Goal: Task Accomplishment & Management: Manage account settings

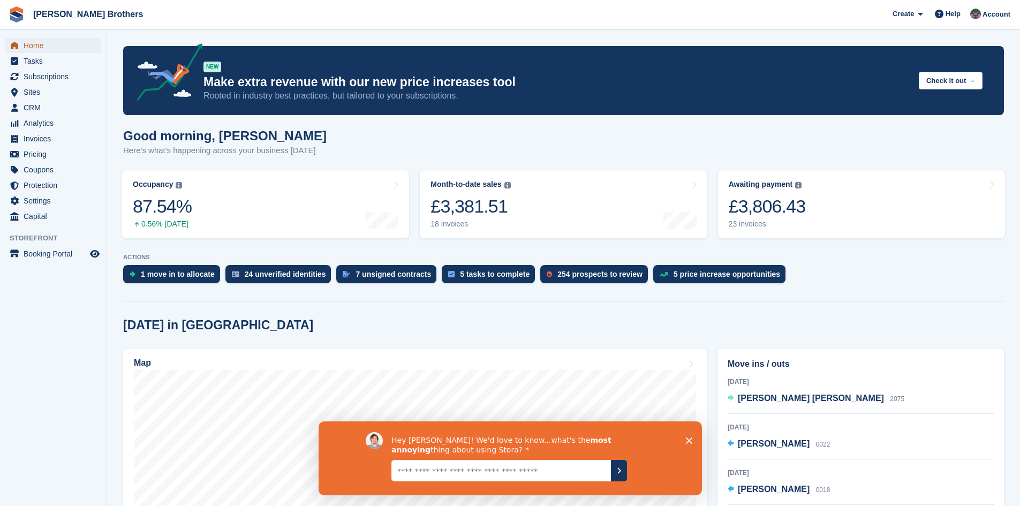
click at [42, 49] on span "Home" at bounding box center [56, 45] width 64 height 15
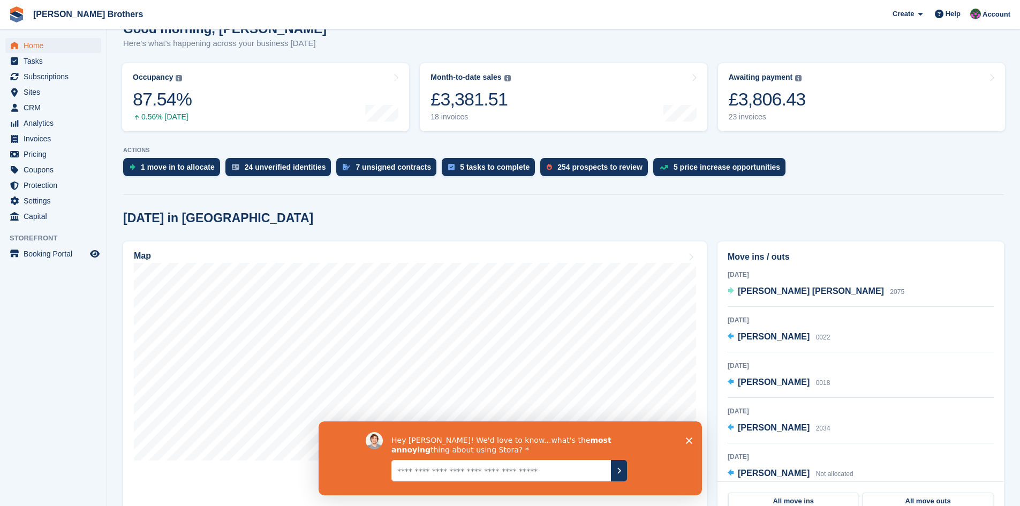
scroll to position [214, 0]
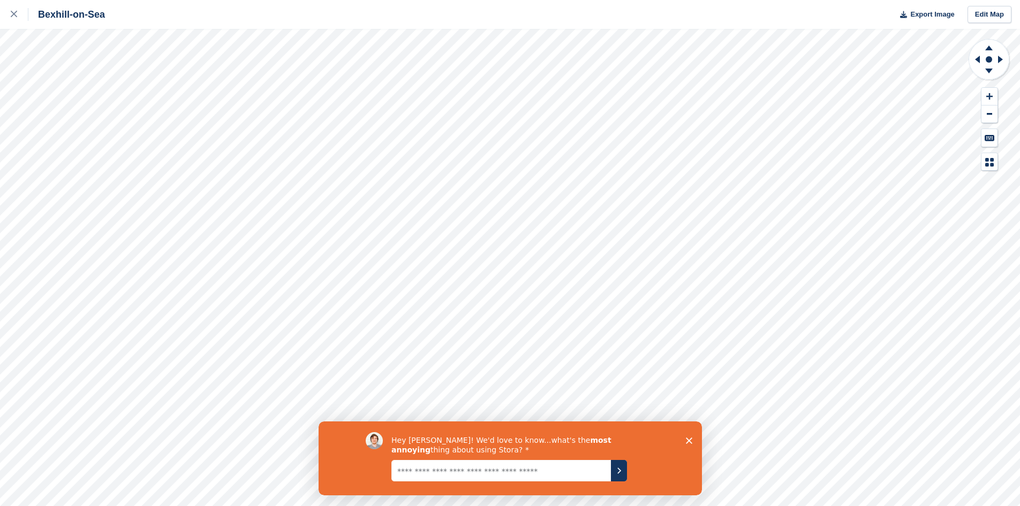
click at [686, 438] on icon "Close survey" at bounding box center [689, 440] width 6 height 6
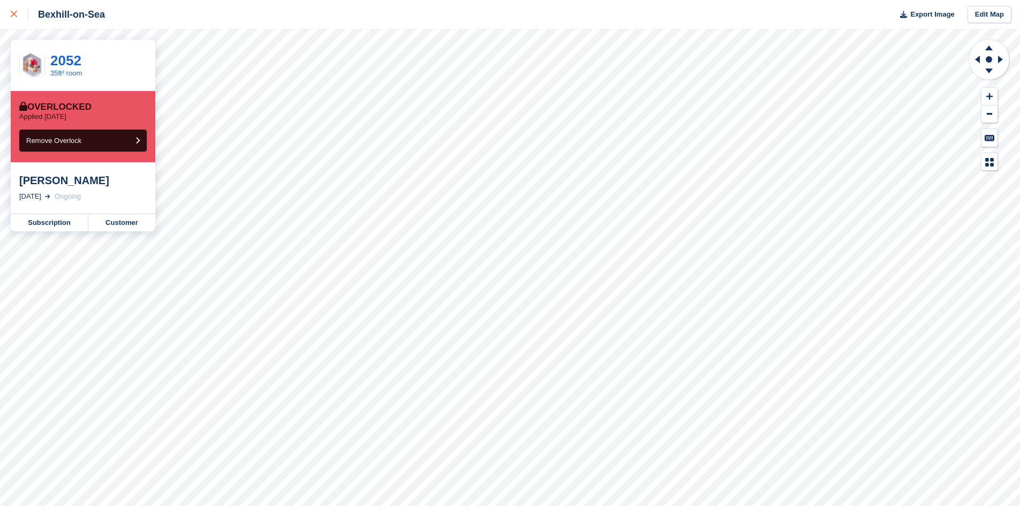
click at [11, 12] on icon at bounding box center [14, 14] width 6 height 6
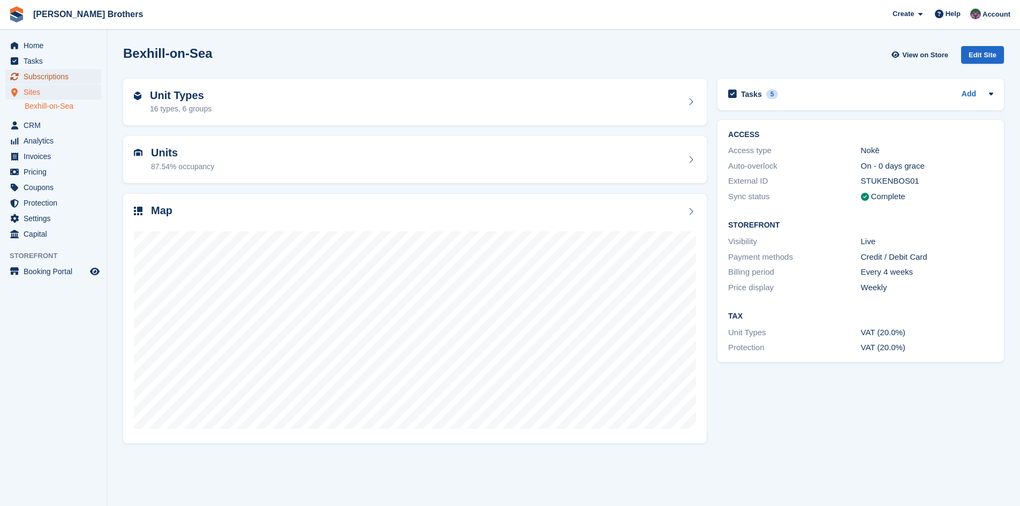
click at [44, 78] on span "Subscriptions" at bounding box center [56, 76] width 64 height 15
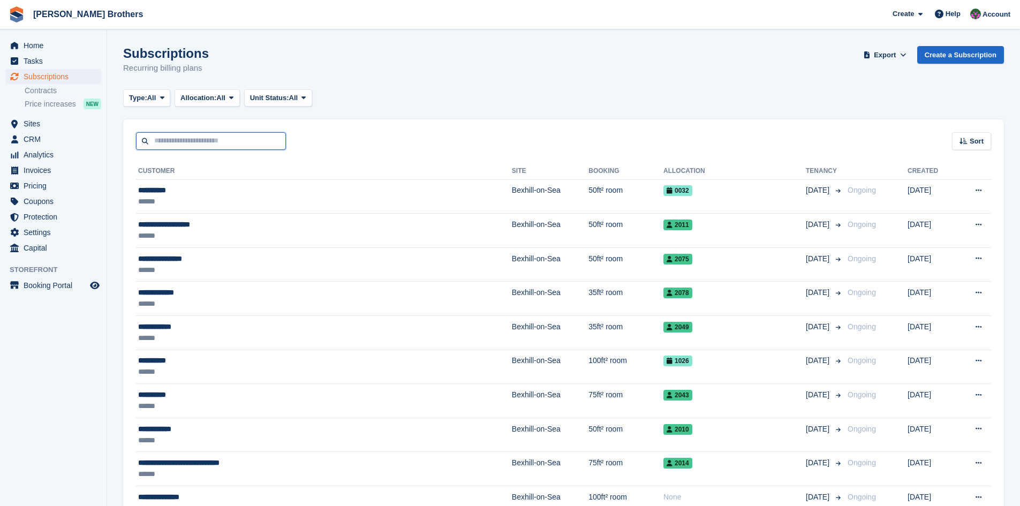
click at [176, 137] on input "text" at bounding box center [211, 141] width 150 height 18
type input "*****"
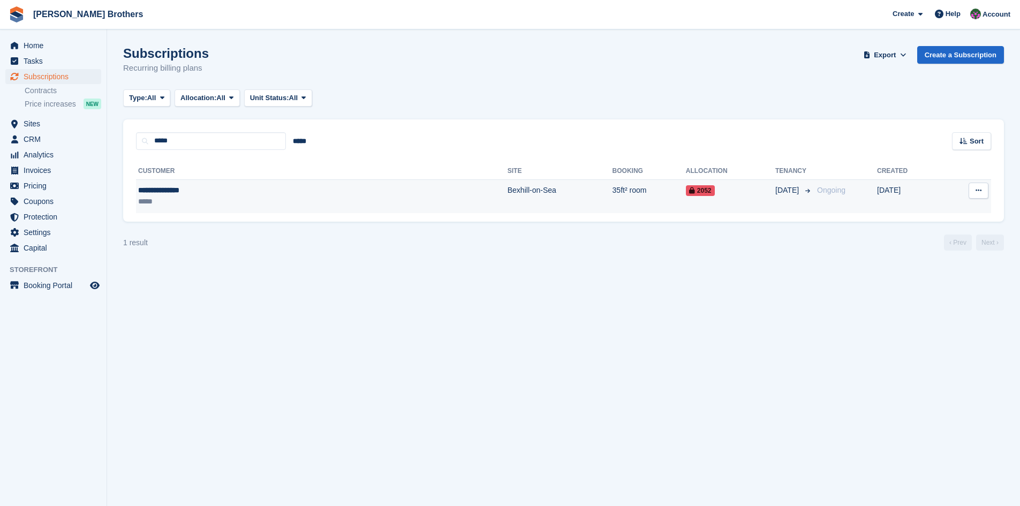
click at [167, 190] on div "**********" at bounding box center [223, 190] width 171 height 11
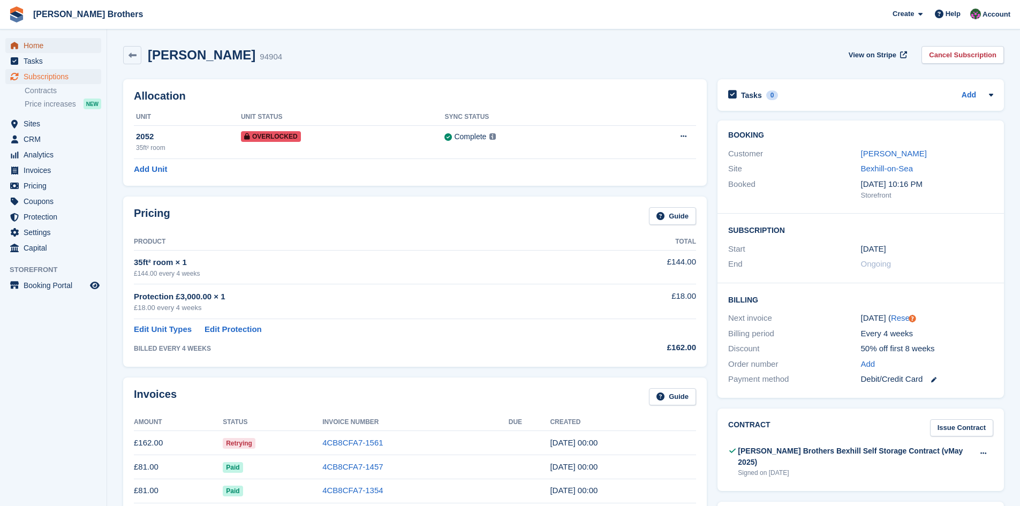
click at [31, 44] on span "Home" at bounding box center [56, 45] width 64 height 15
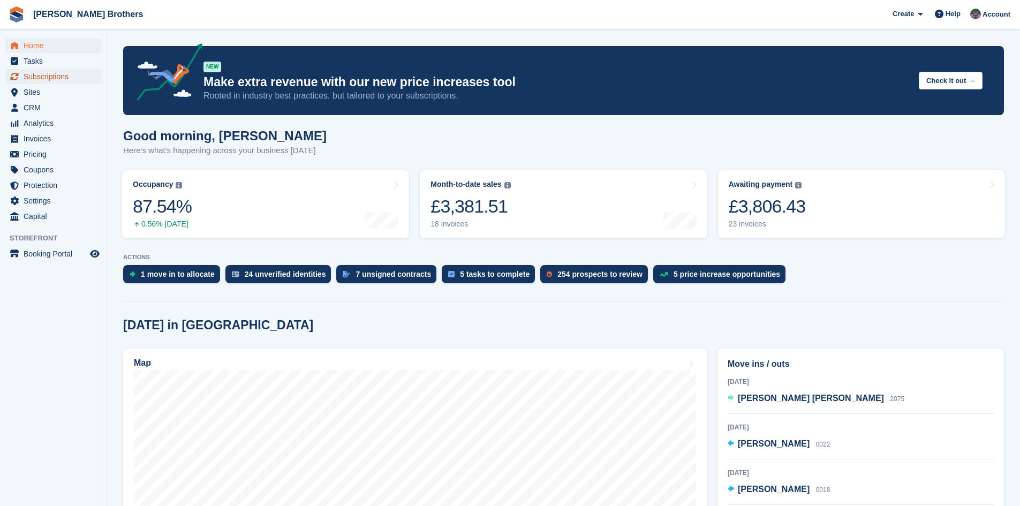
click at [45, 78] on span "Subscriptions" at bounding box center [56, 76] width 64 height 15
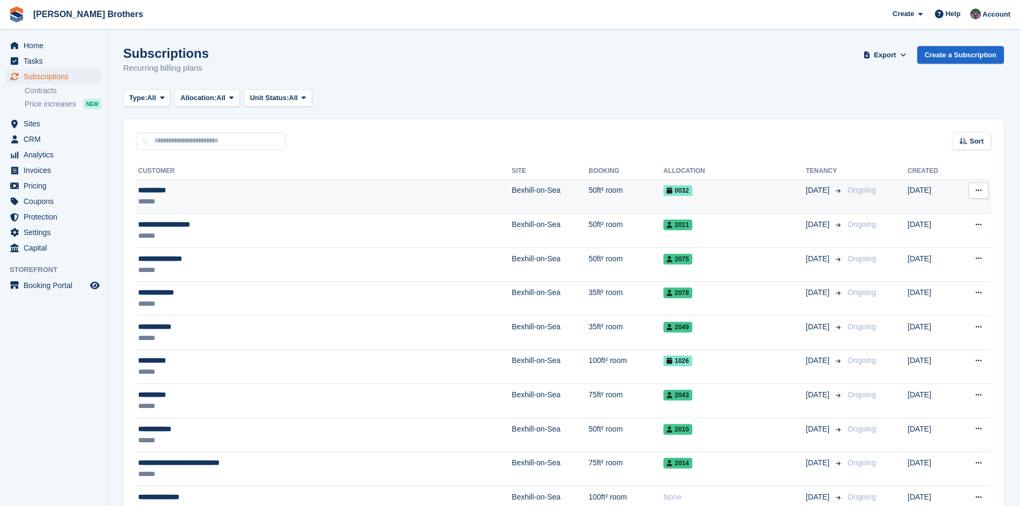
click at [165, 193] on div "**********" at bounding box center [256, 190] width 237 height 11
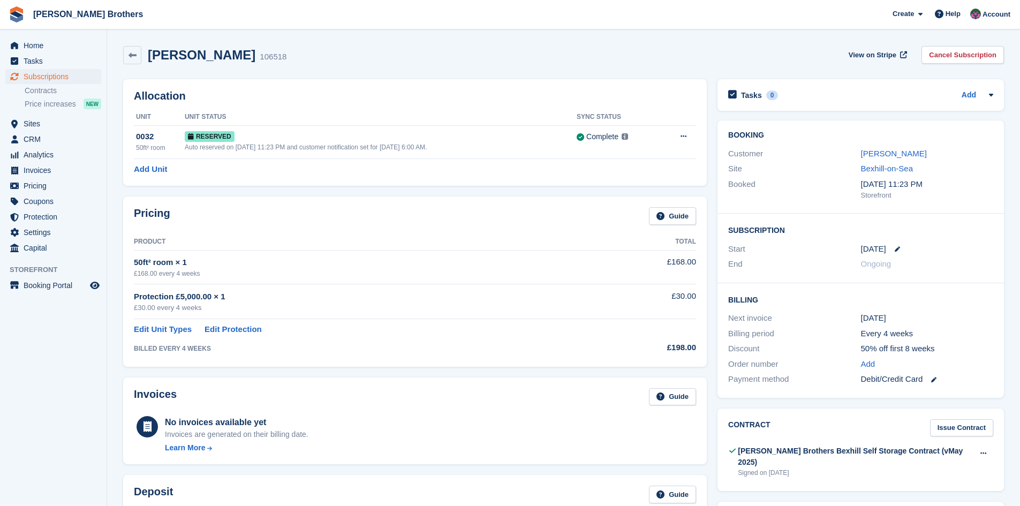
scroll to position [107, 0]
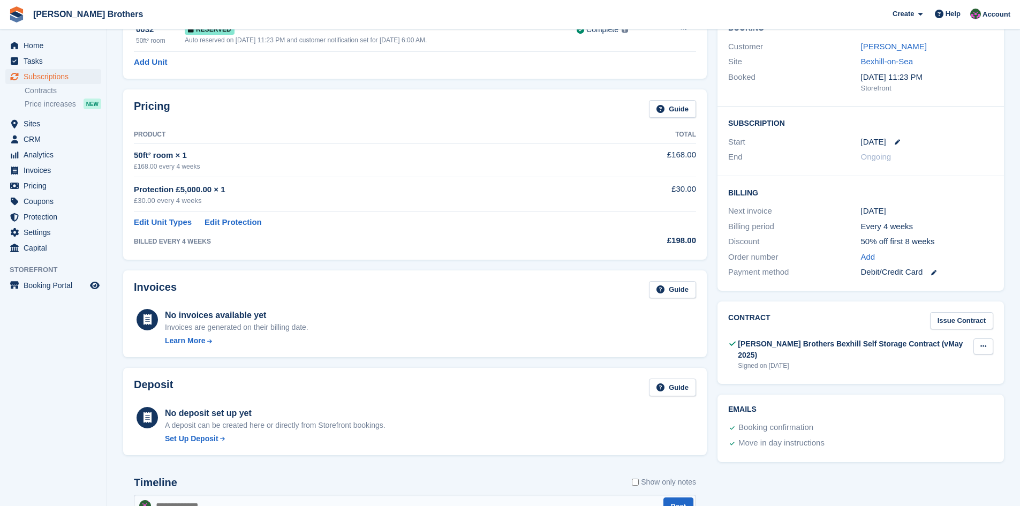
click at [985, 346] on icon at bounding box center [984, 346] width 6 height 7
click at [923, 385] on p "Download" at bounding box center [942, 381] width 93 height 14
click at [30, 44] on span "Home" at bounding box center [56, 45] width 64 height 15
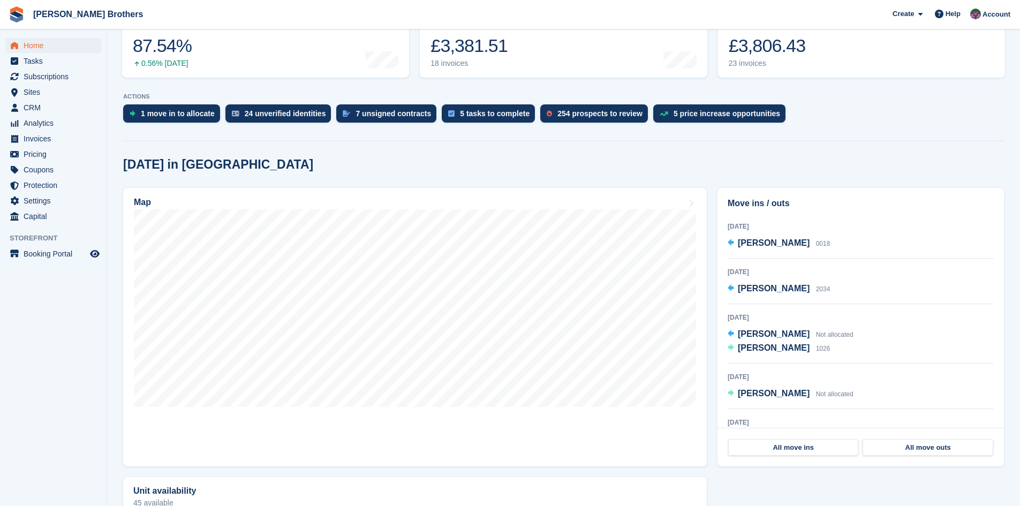
scroll to position [107, 0]
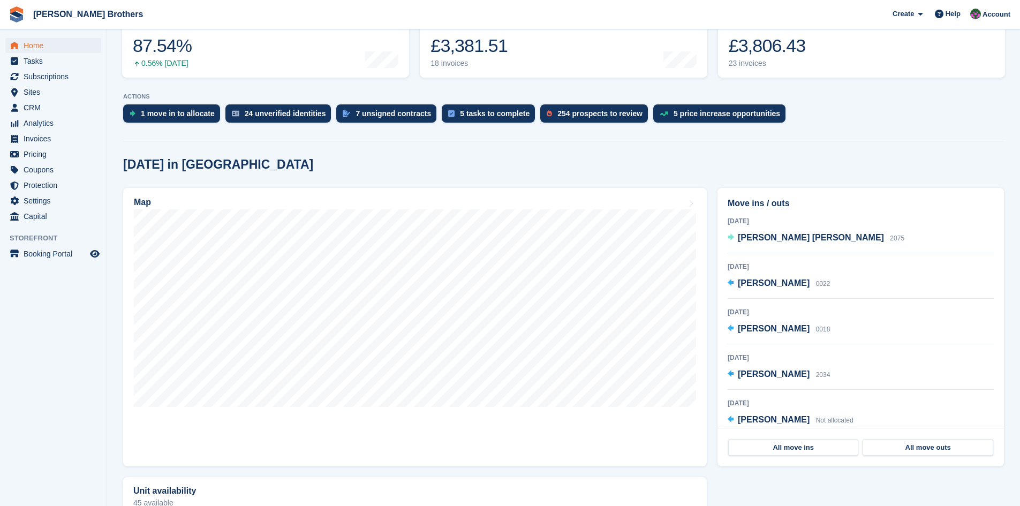
scroll to position [268, 0]
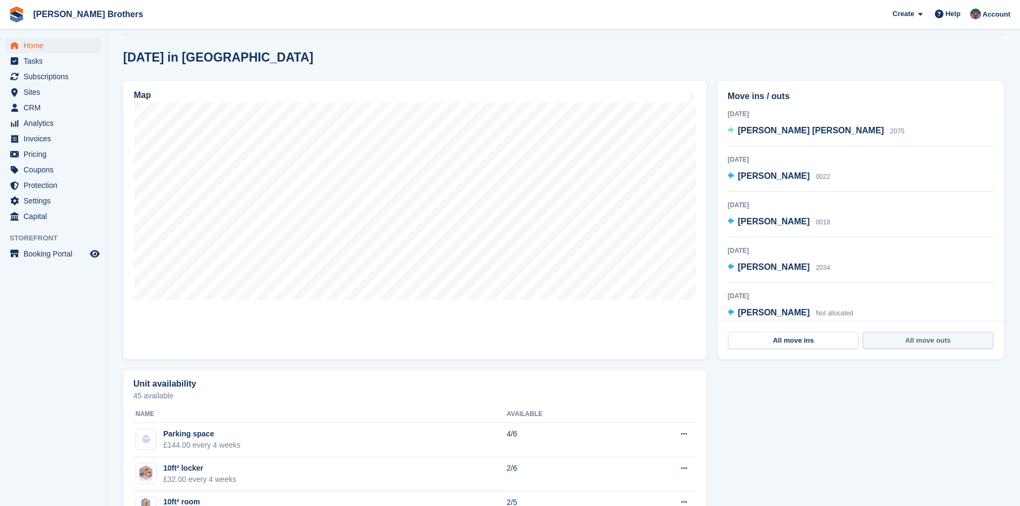
click at [934, 342] on link "All move outs" at bounding box center [928, 340] width 130 height 17
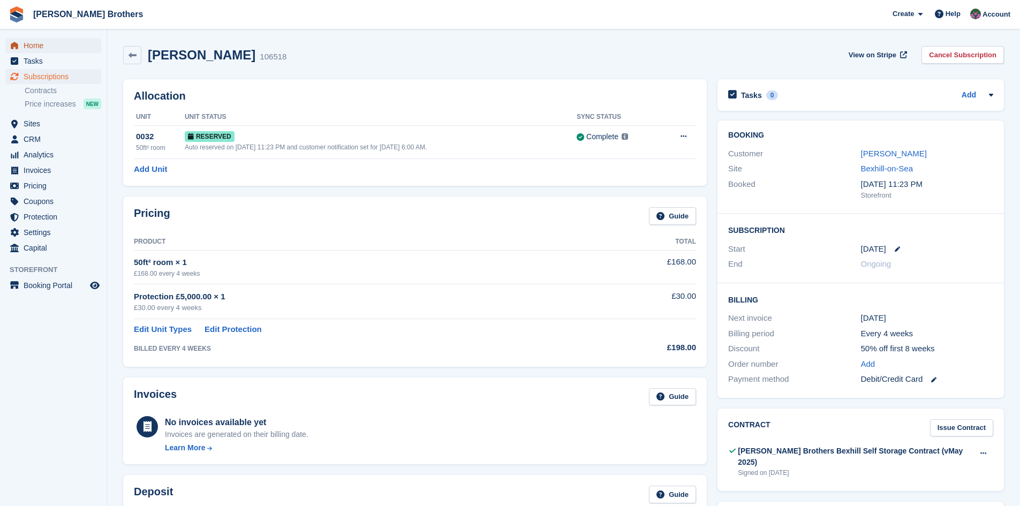
click at [49, 49] on span "Home" at bounding box center [56, 45] width 64 height 15
